Goal: Transaction & Acquisition: Purchase product/service

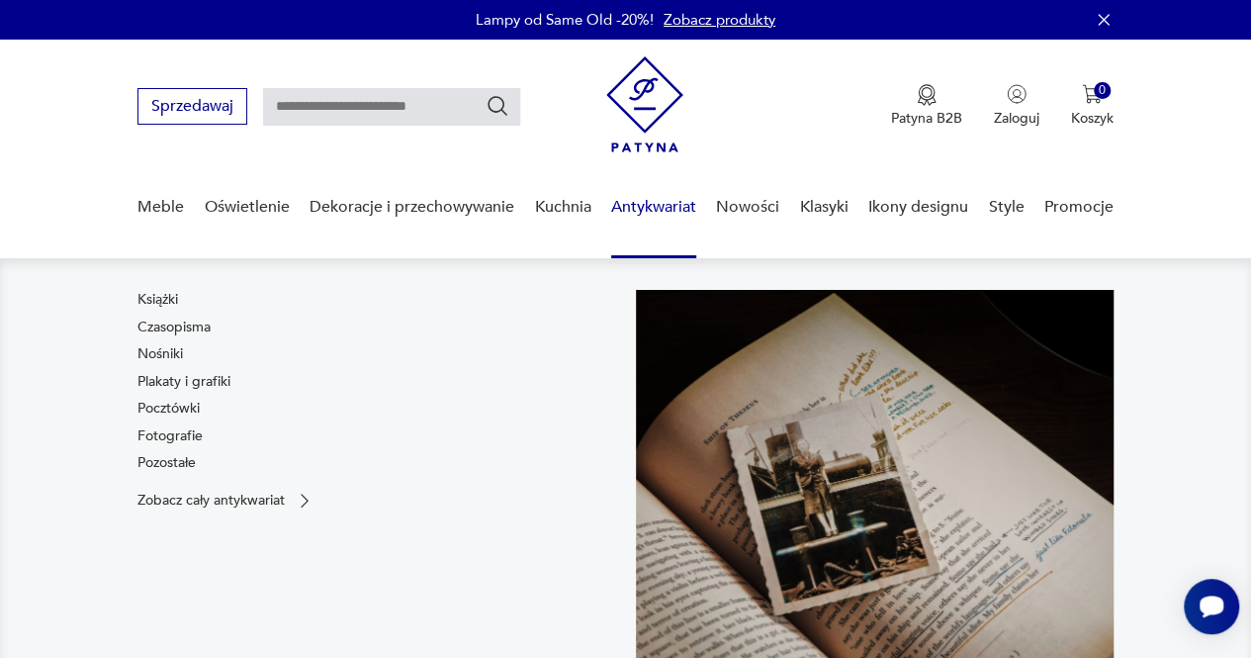
click at [666, 219] on link "Antykwariat" at bounding box center [653, 207] width 85 height 76
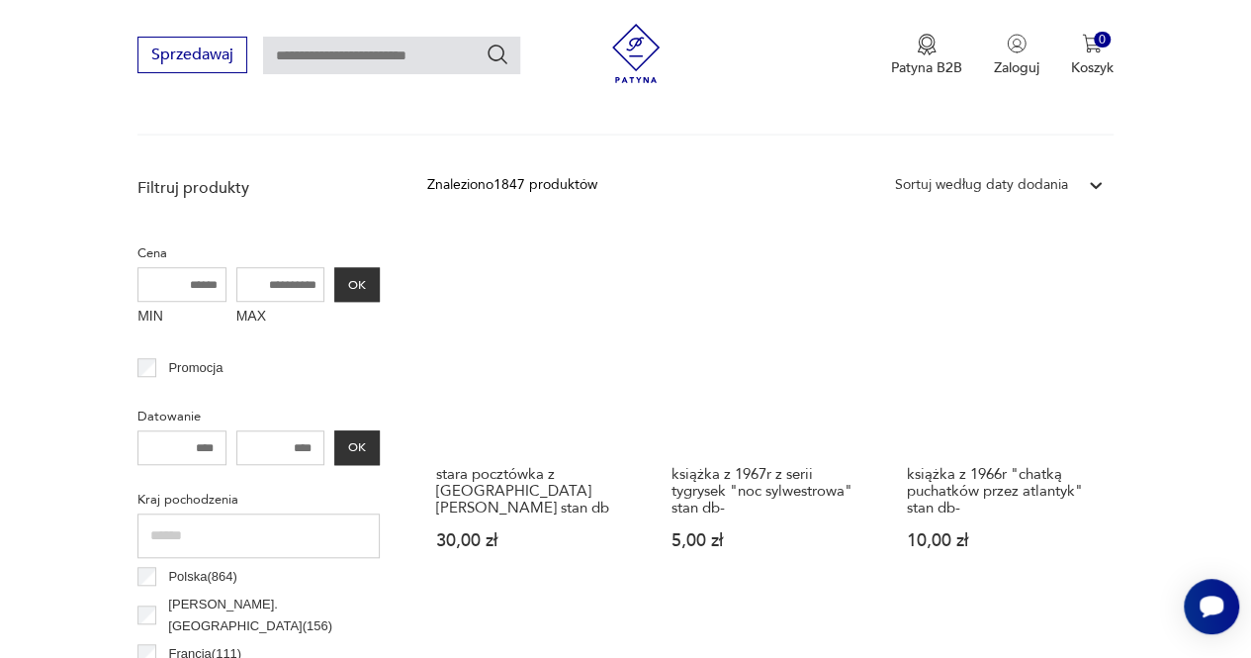
scroll to position [722, 0]
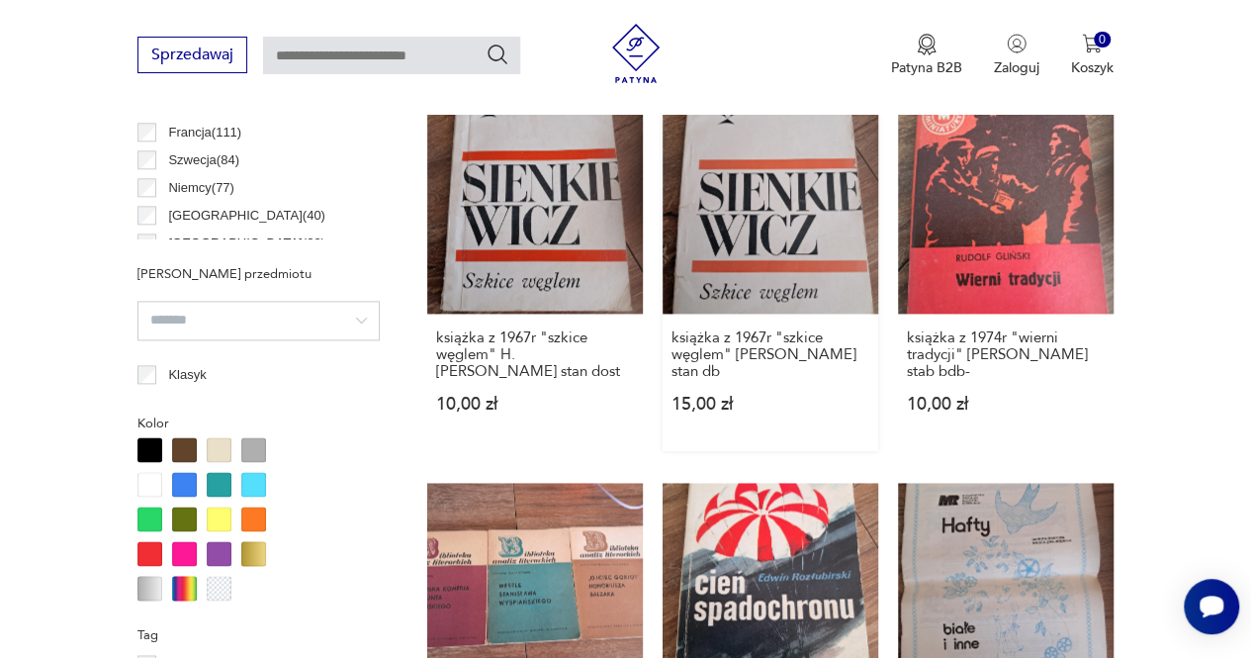
click at [762, 195] on link "książka z 1967r "szkice węglem" [PERSON_NAME] stan db 15,00 zł" at bounding box center [770, 274] width 216 height 353
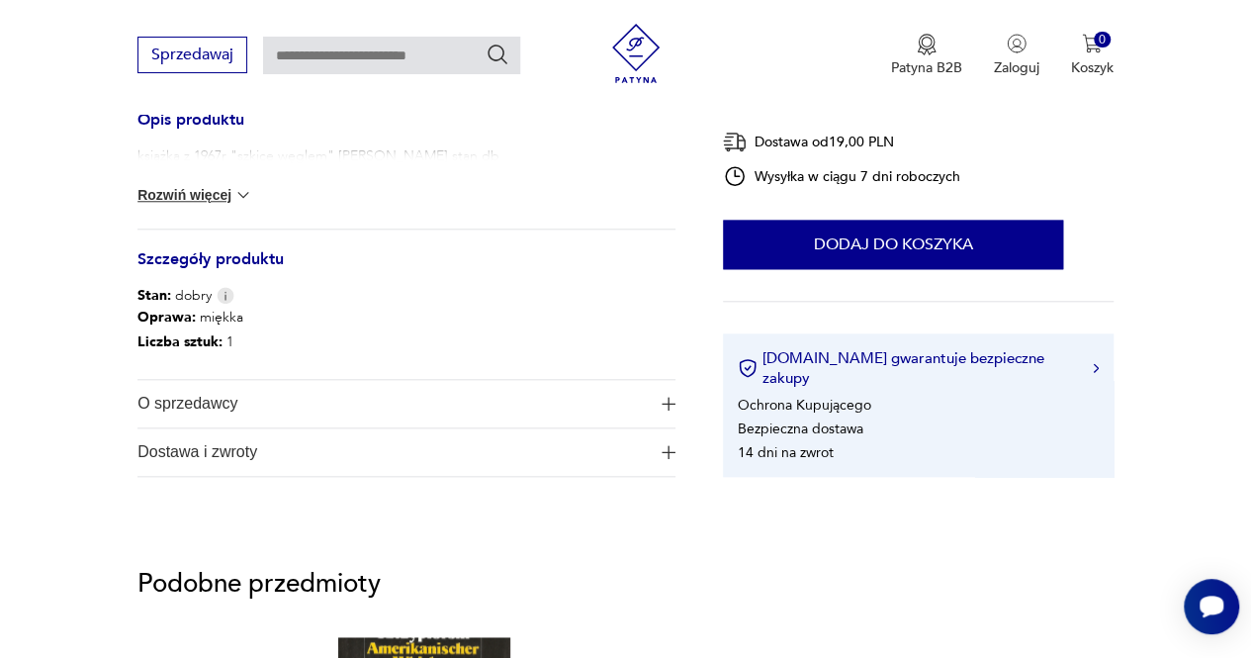
scroll to position [989, 0]
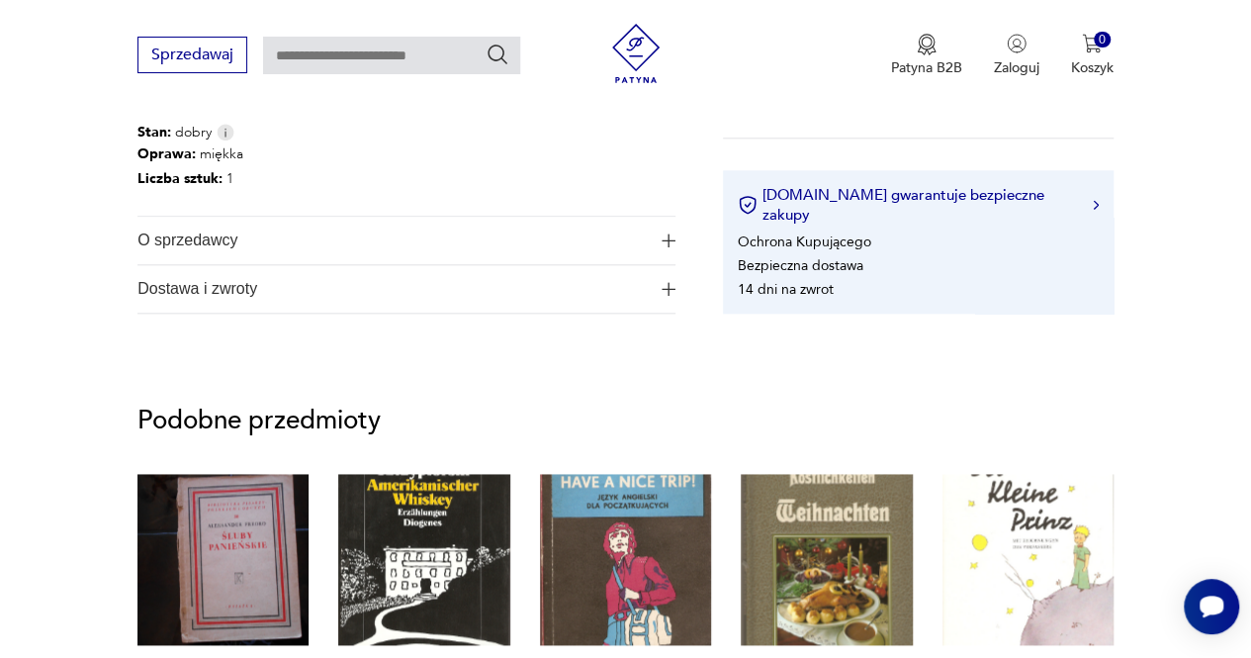
click at [549, 248] on span "O sprzedawcy" at bounding box center [392, 240] width 511 height 47
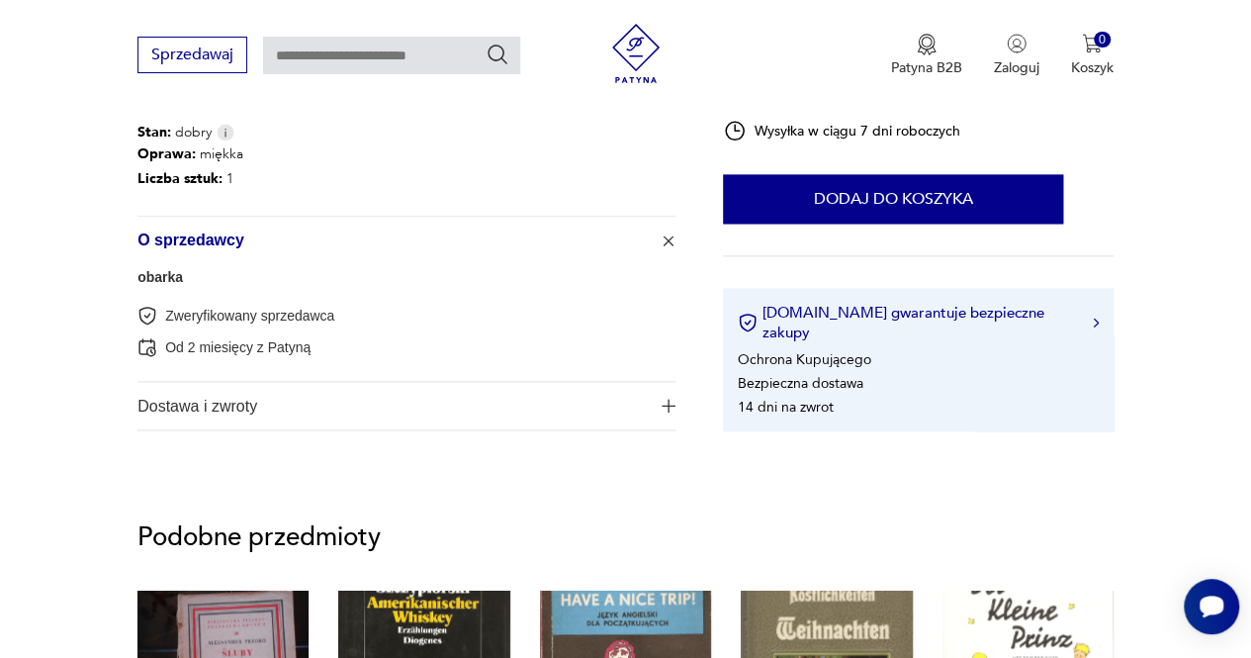
click at [174, 281] on link "obarka" at bounding box center [159, 277] width 45 height 16
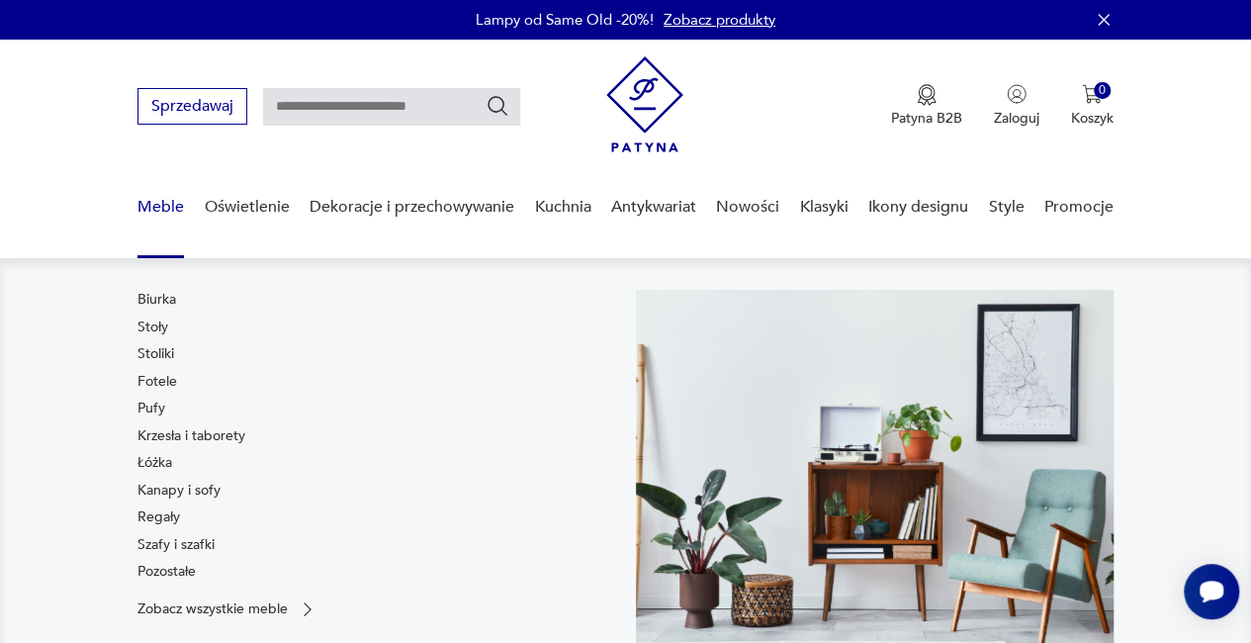
click at [158, 213] on link "Meble" at bounding box center [160, 207] width 46 height 76
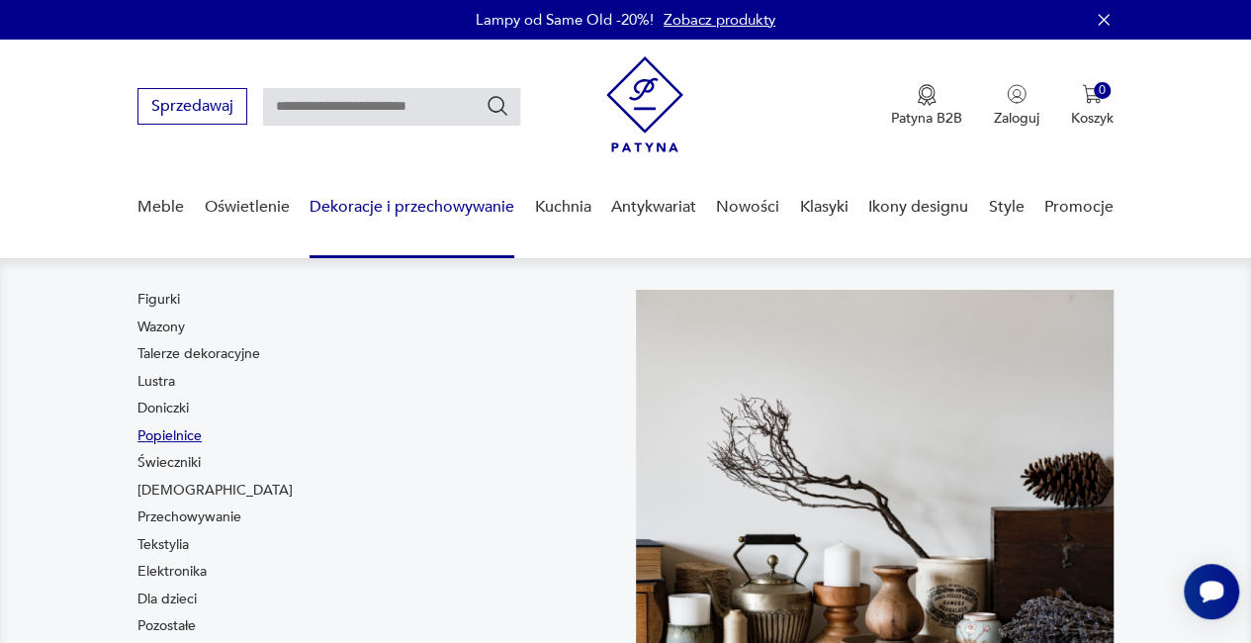
click at [194, 431] on link "Popielnice" at bounding box center [169, 436] width 64 height 20
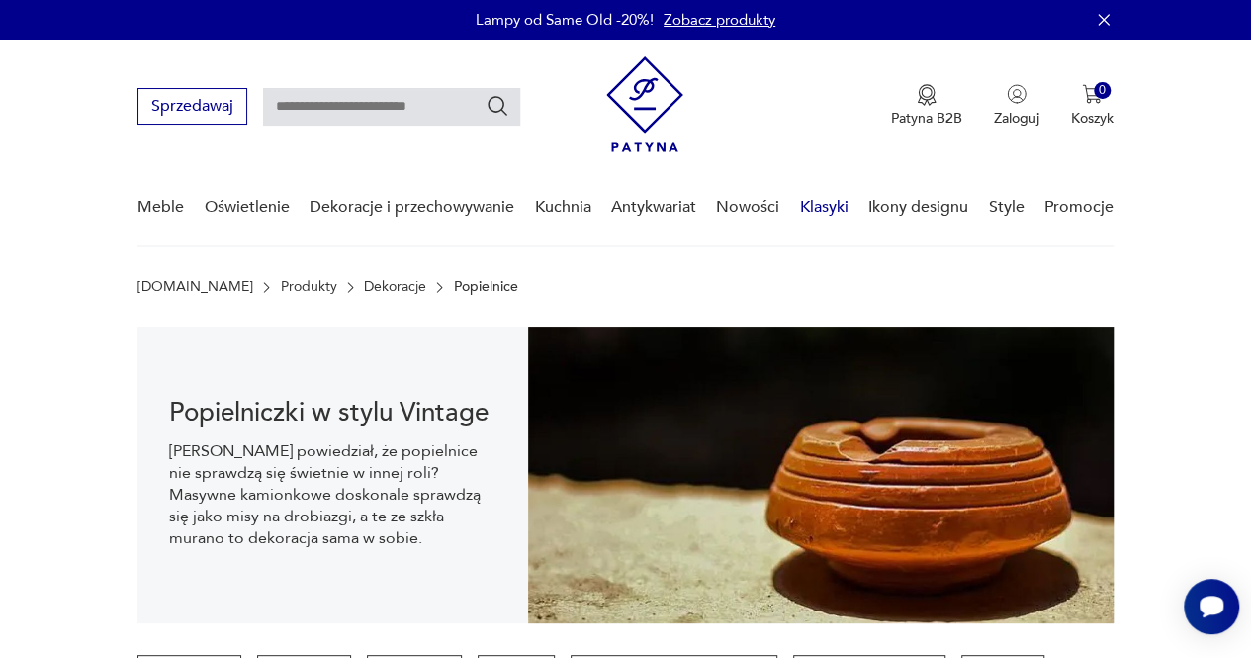
click at [818, 206] on link "Klasyki" at bounding box center [824, 207] width 48 height 76
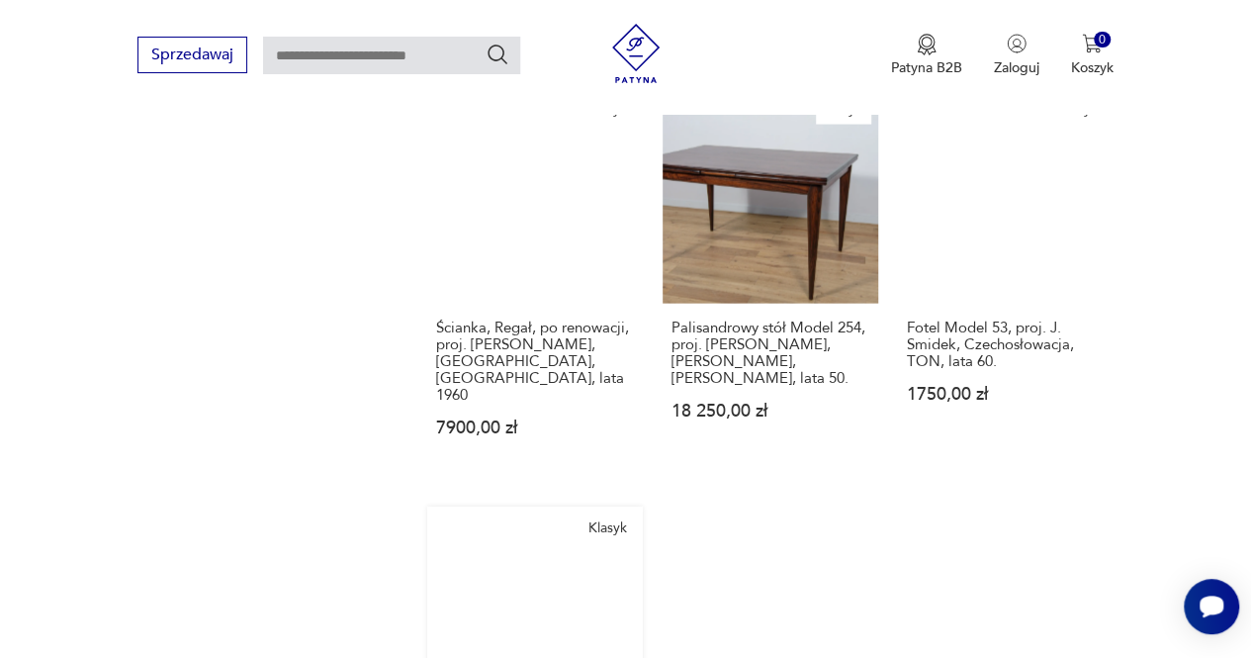
scroll to position [2332, 0]
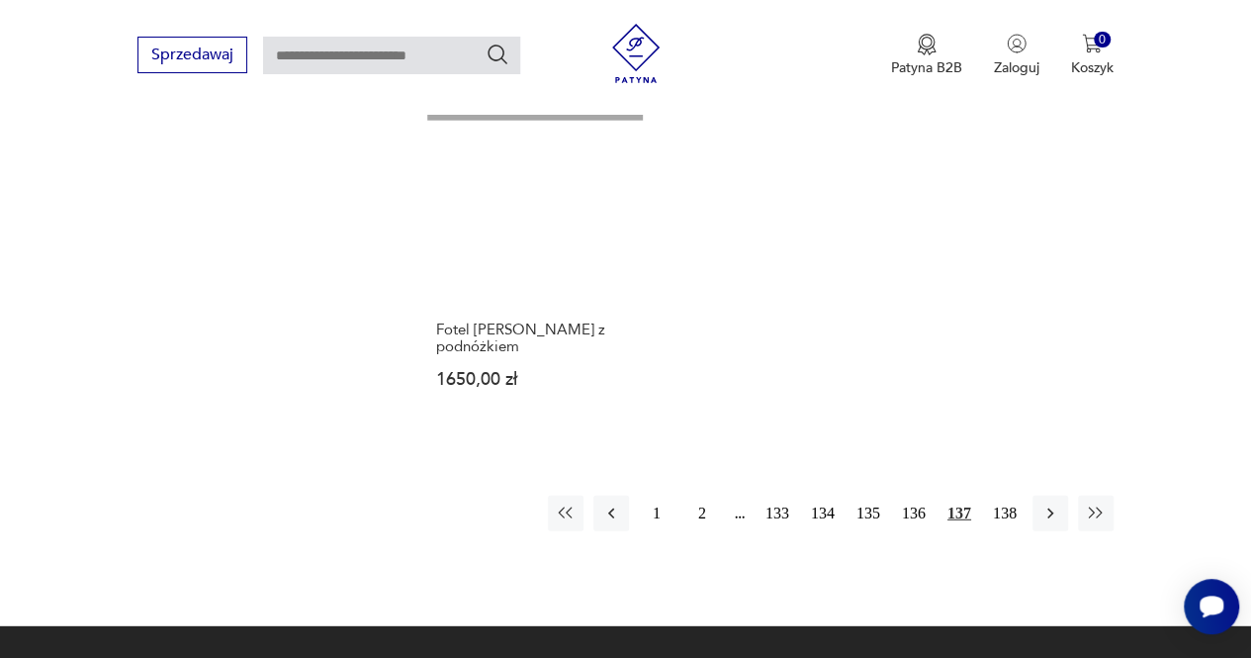
scroll to position [2448, 0]
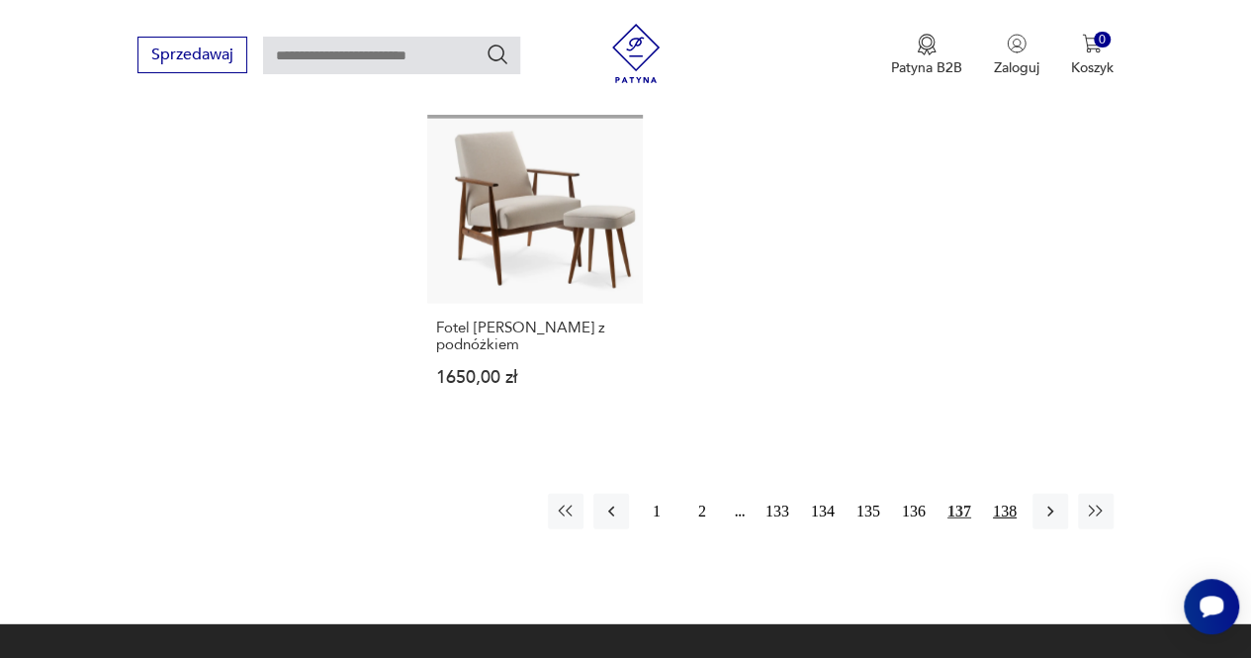
click at [992, 493] on button "138" at bounding box center [1005, 511] width 36 height 36
